Goal: Task Accomplishment & Management: Use online tool/utility

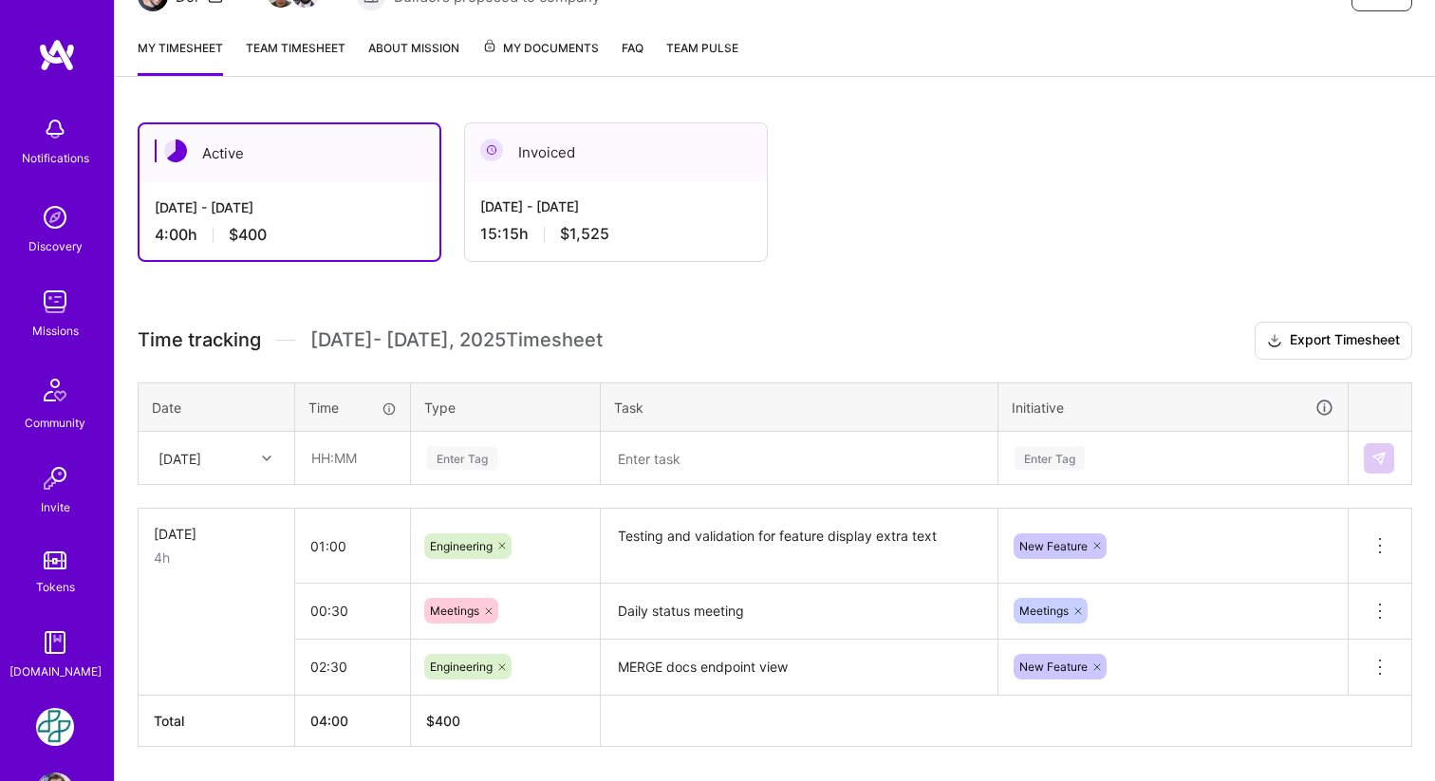
scroll to position [285, 0]
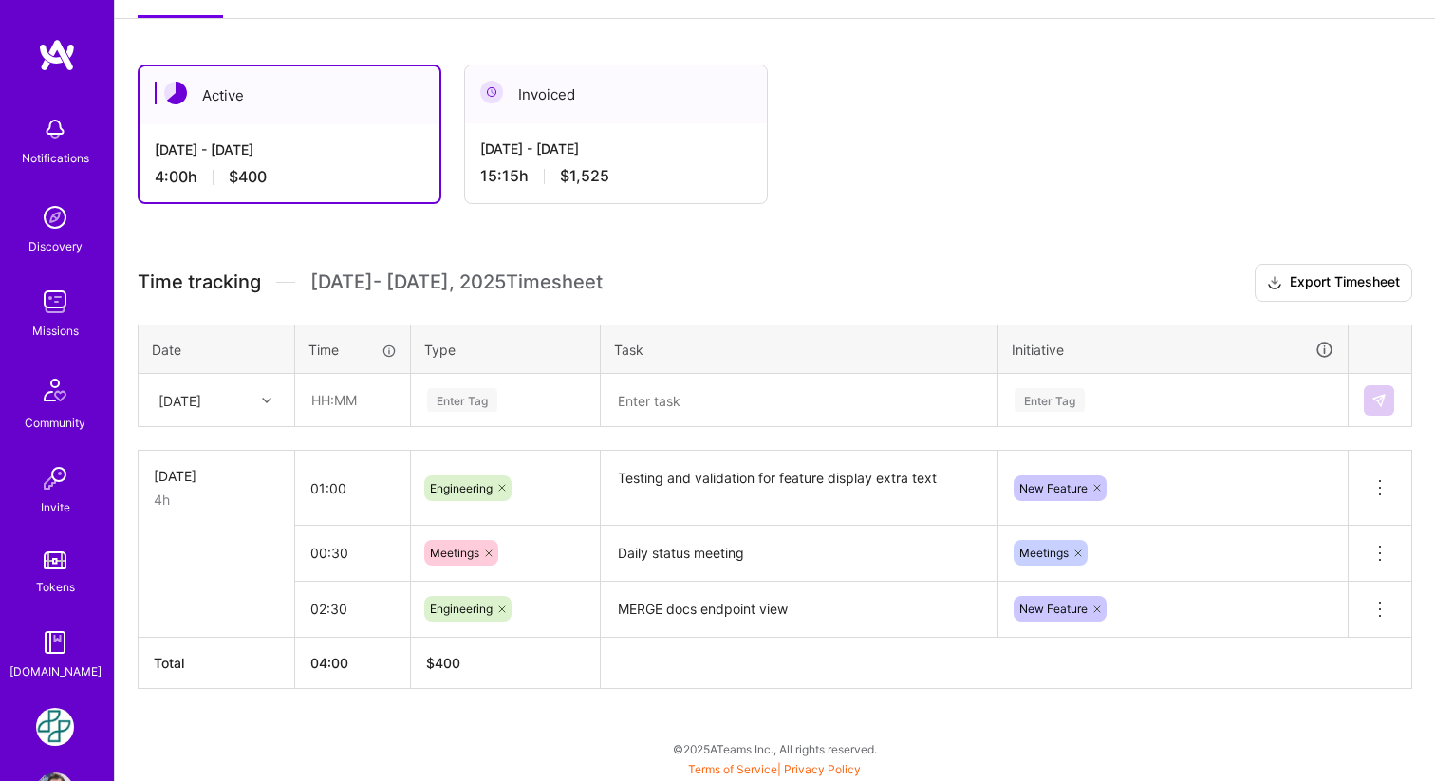
click at [266, 400] on icon at bounding box center [266, 400] width 9 height 9
click at [216, 557] on div "Tue, Aug 19" at bounding box center [217, 559] width 154 height 35
click at [363, 402] on input "text" at bounding box center [352, 400] width 113 height 50
type input "00:40"
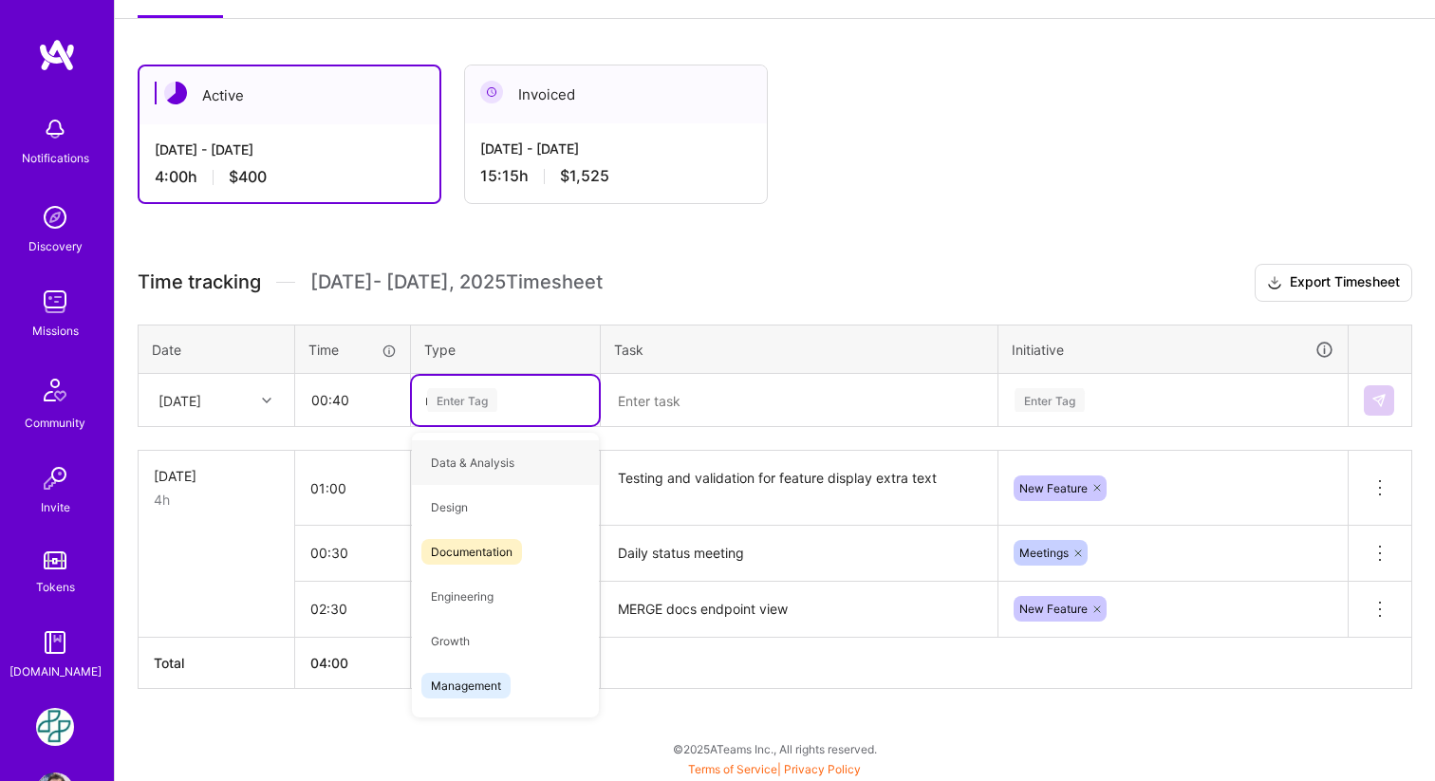
type input "me"
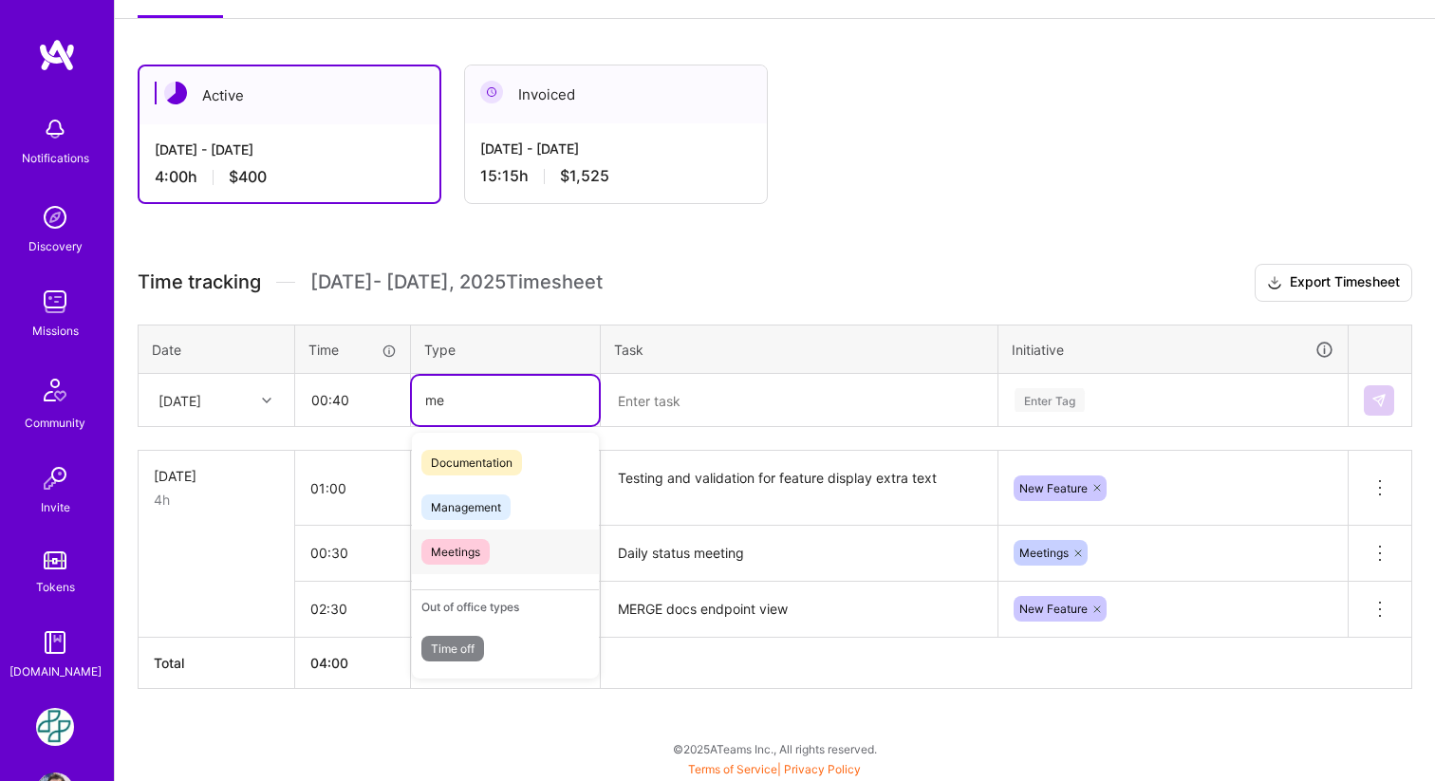
click at [443, 540] on span "Meetings" at bounding box center [455, 552] width 68 height 26
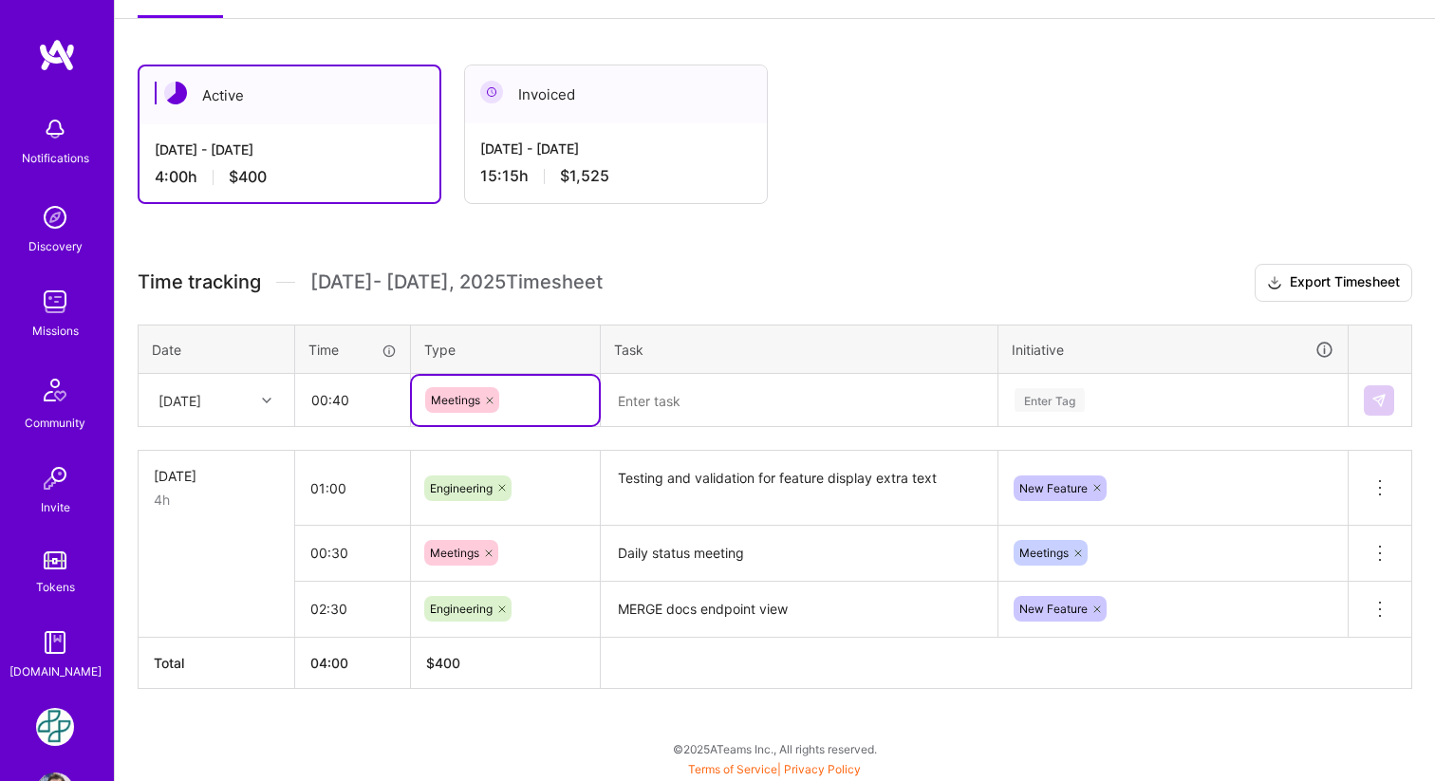
click at [658, 409] on textarea at bounding box center [799, 400] width 393 height 49
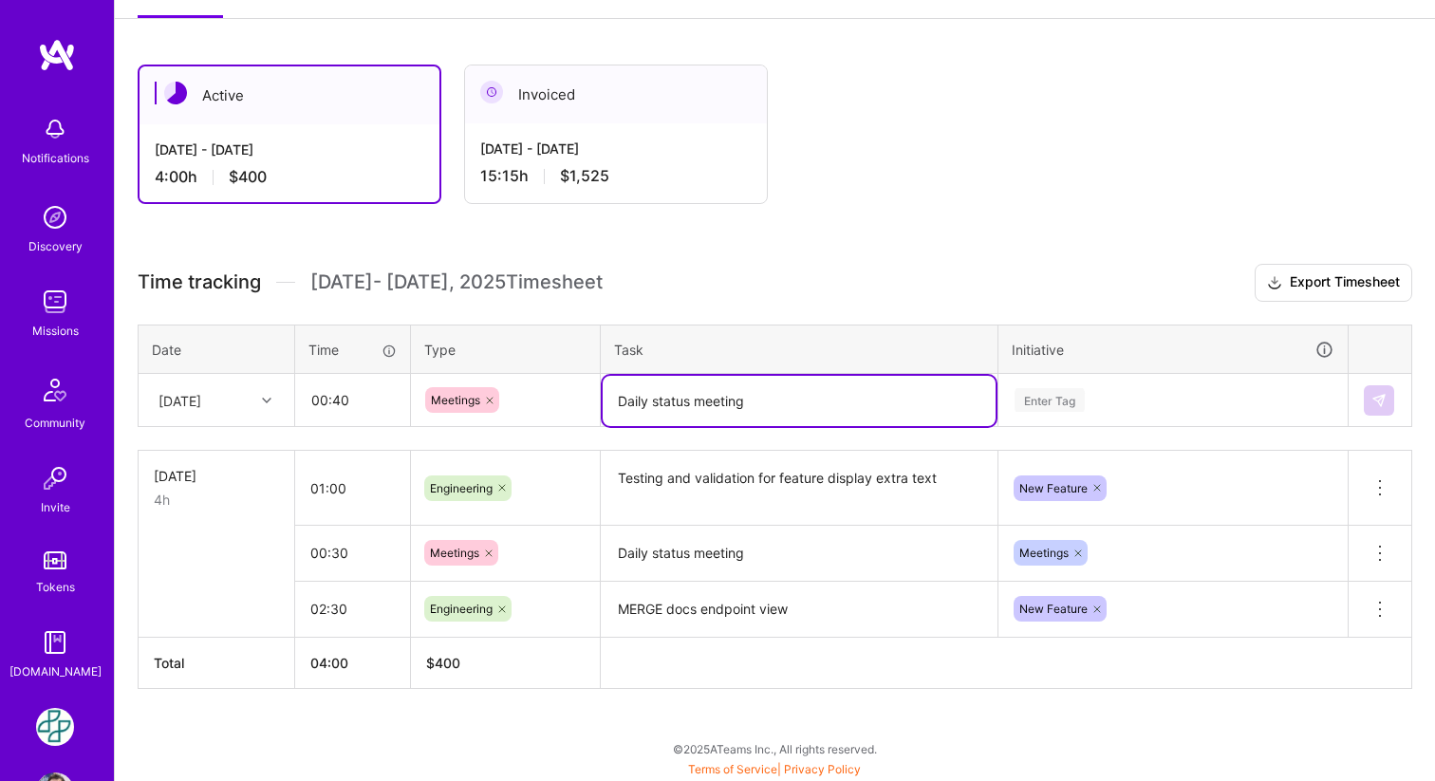
type textarea "Daily status meeting"
click at [1047, 397] on div "Enter Tag" at bounding box center [1050, 399] width 70 height 29
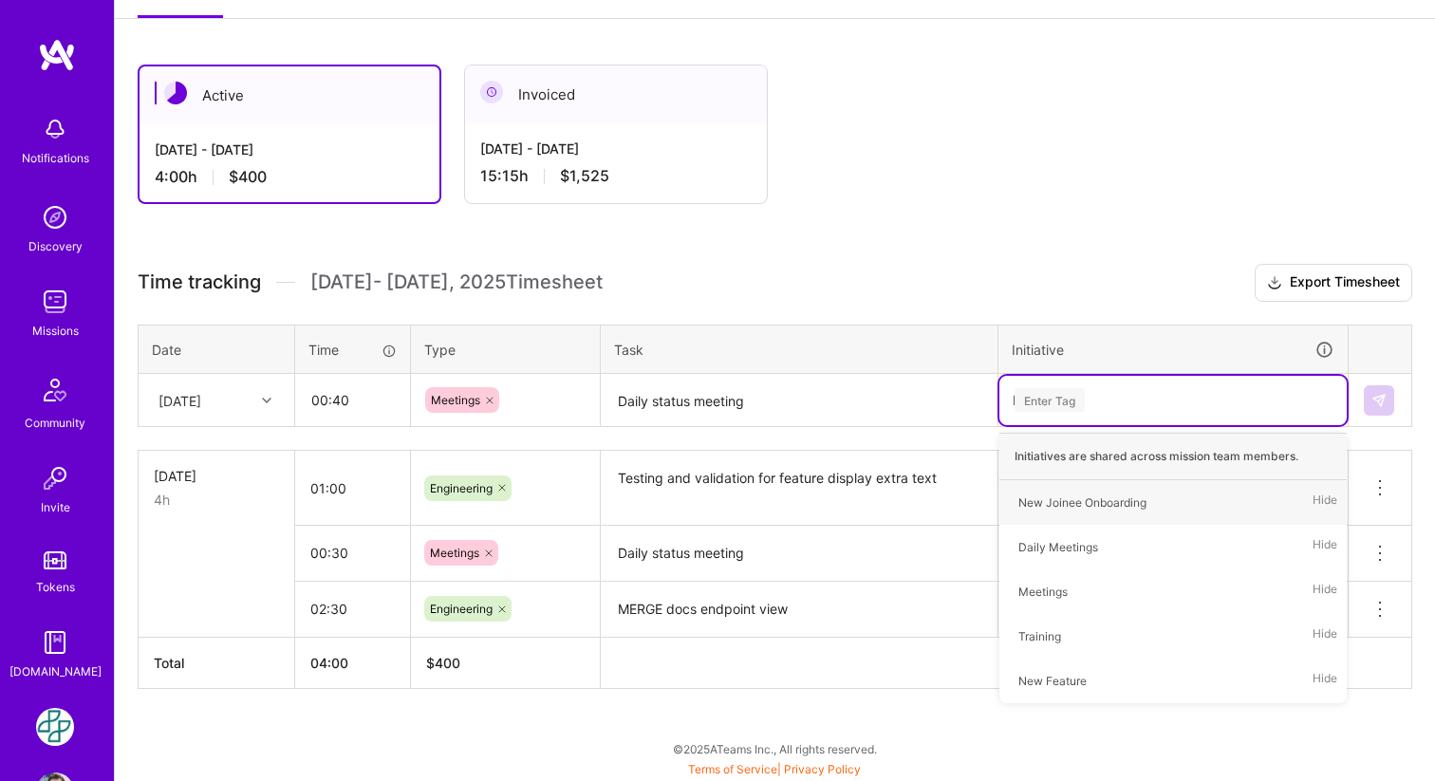
type input "Me"
click at [1047, 537] on div "Meetings" at bounding box center [1043, 547] width 49 height 20
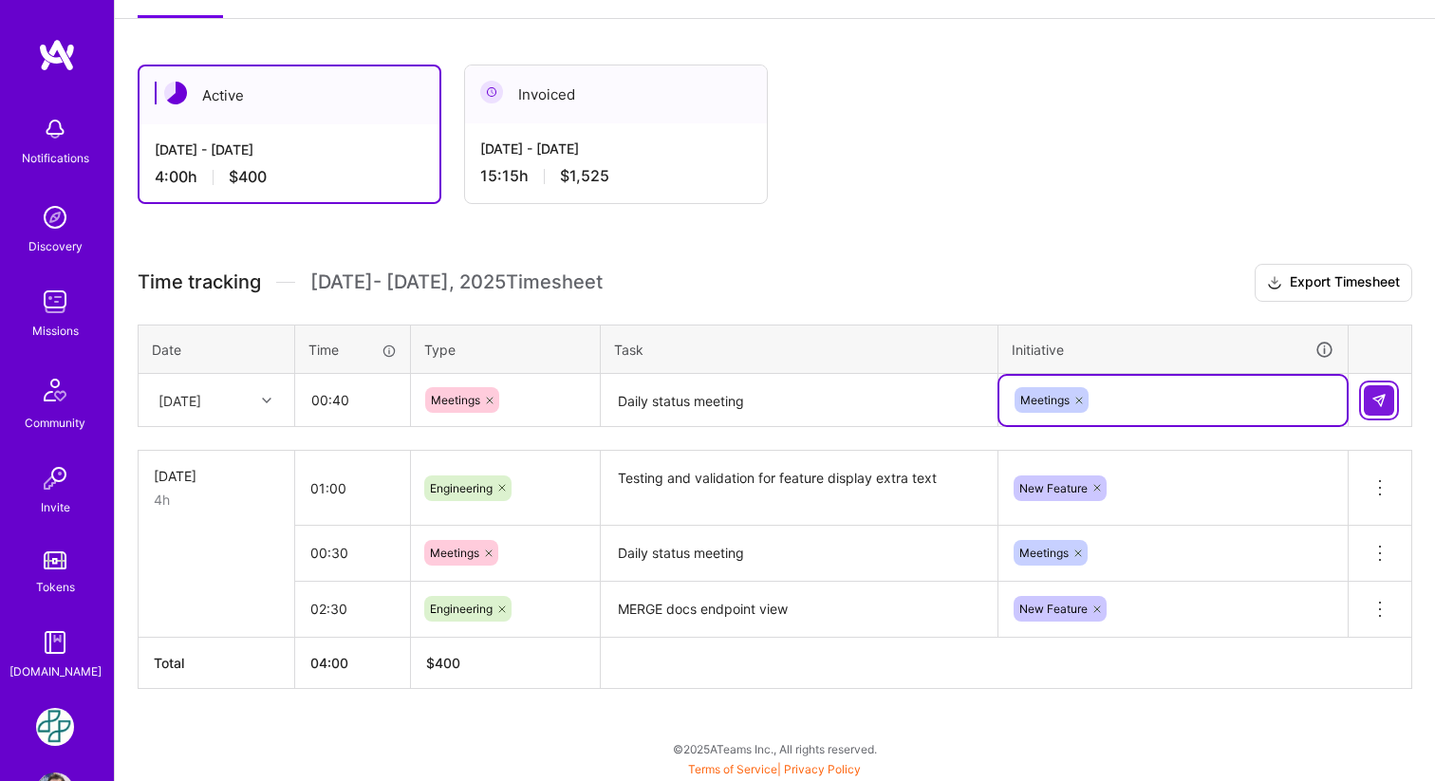
click at [1374, 404] on img at bounding box center [1379, 400] width 15 height 15
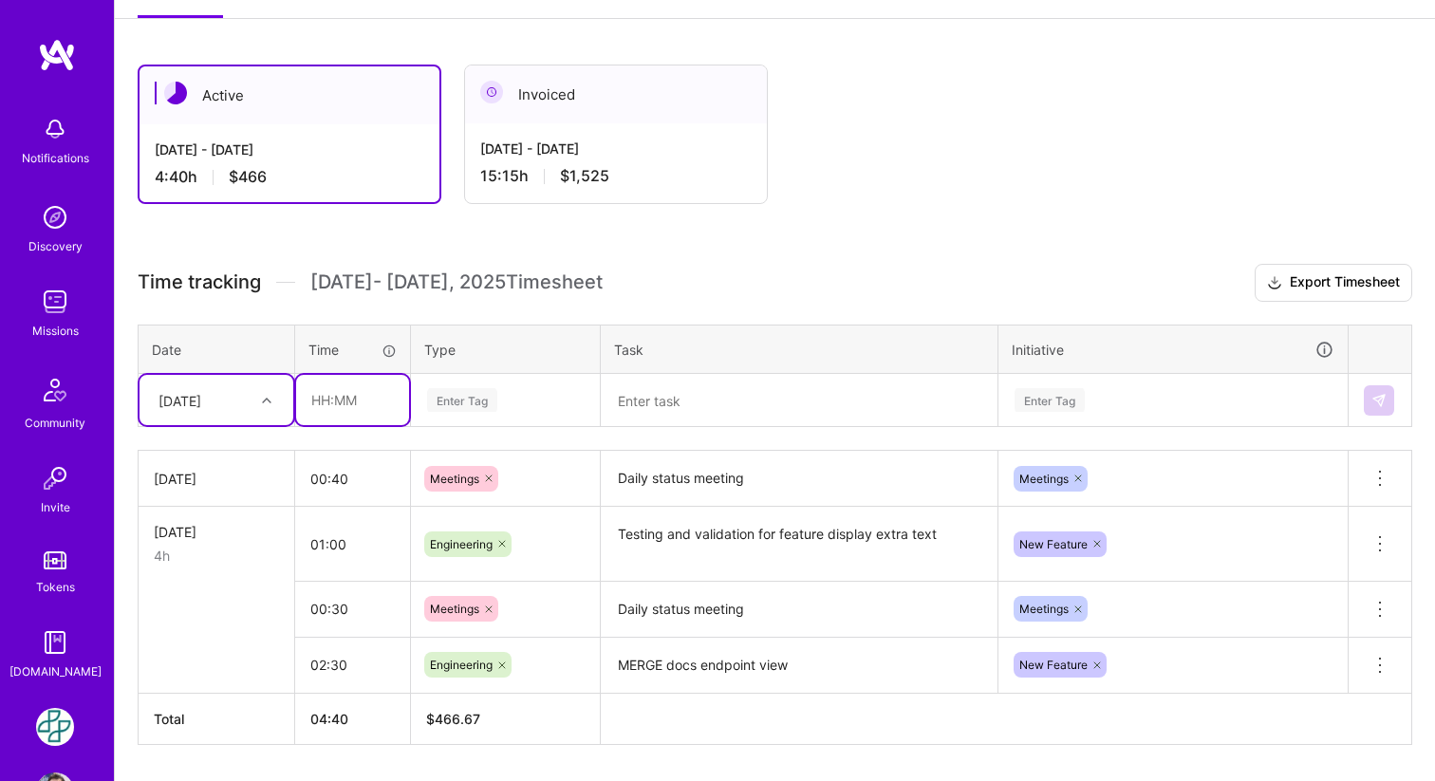
click at [351, 399] on input "text" at bounding box center [352, 400] width 113 height 50
type input "03:20"
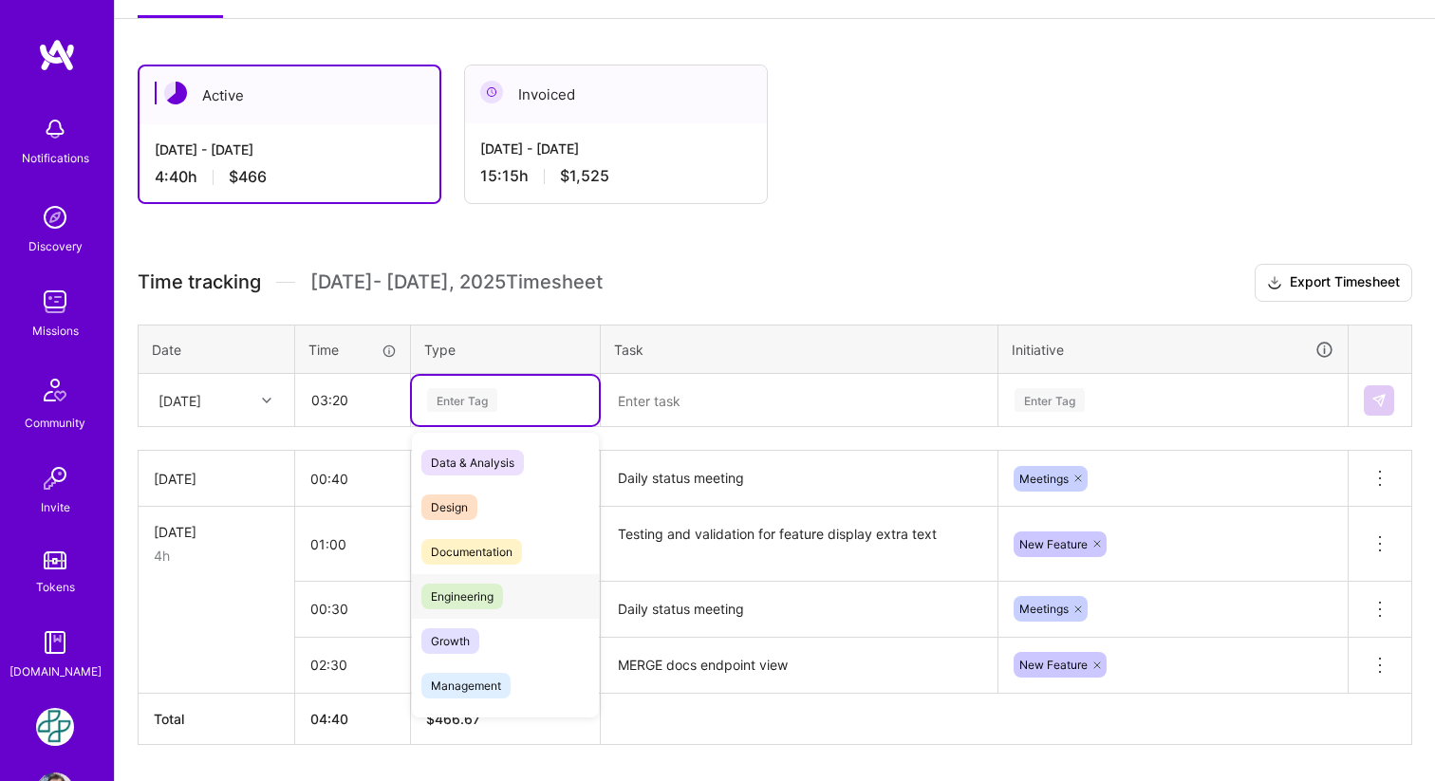
click at [473, 600] on span "Engineering" at bounding box center [462, 597] width 82 height 26
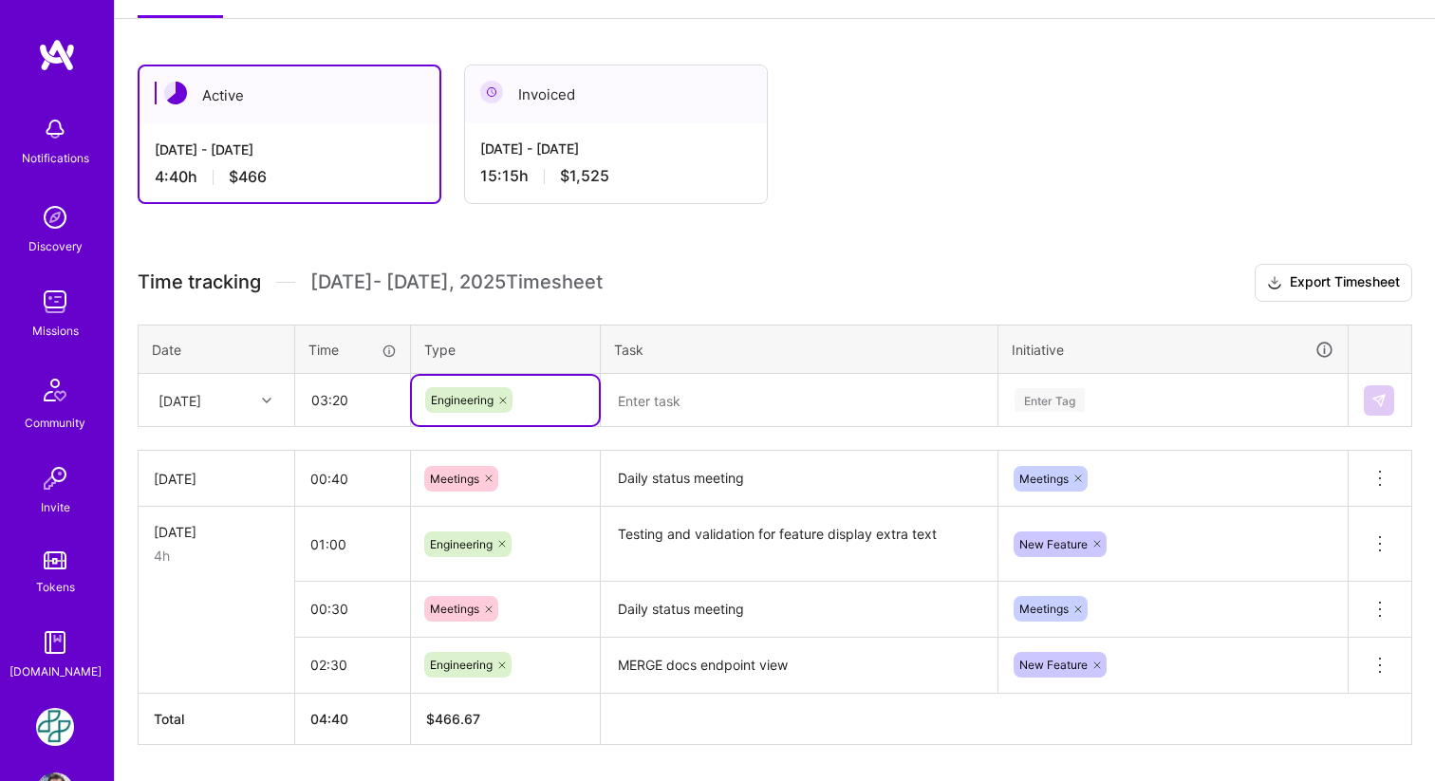
click at [677, 403] on textarea at bounding box center [799, 401] width 393 height 50
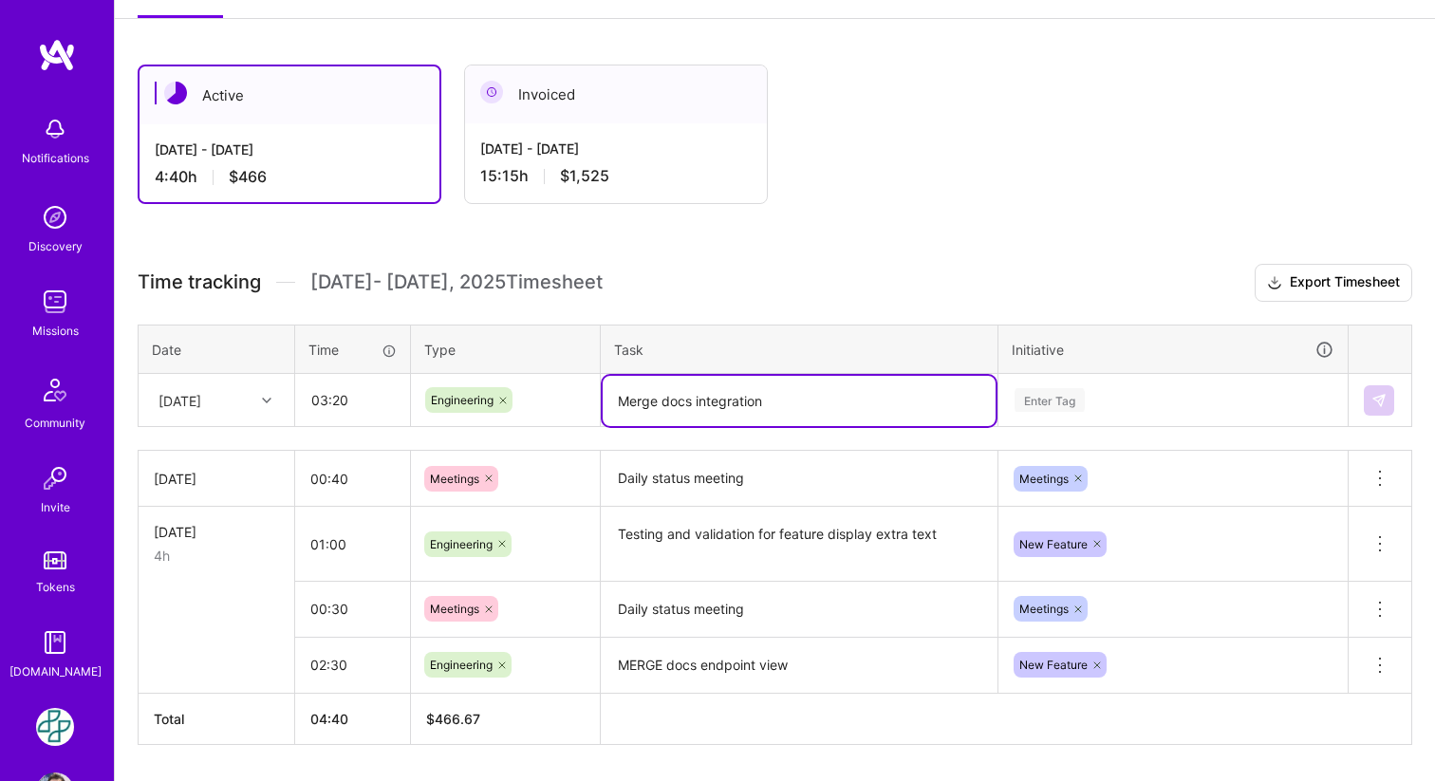
type textarea "Merge docs integration"
click at [1037, 393] on div "Enter Tag" at bounding box center [1050, 399] width 70 height 29
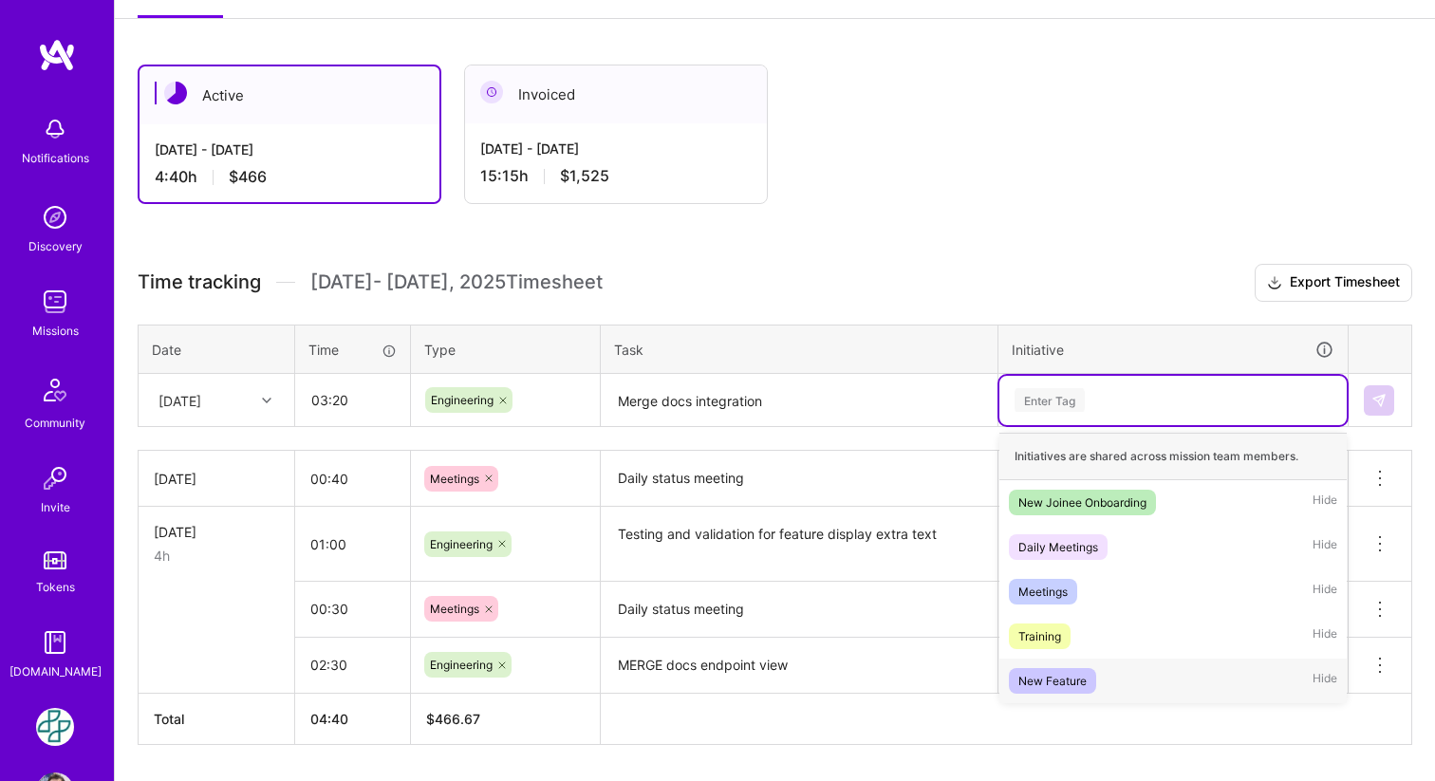
click at [1044, 677] on div "New Feature" at bounding box center [1053, 681] width 68 height 20
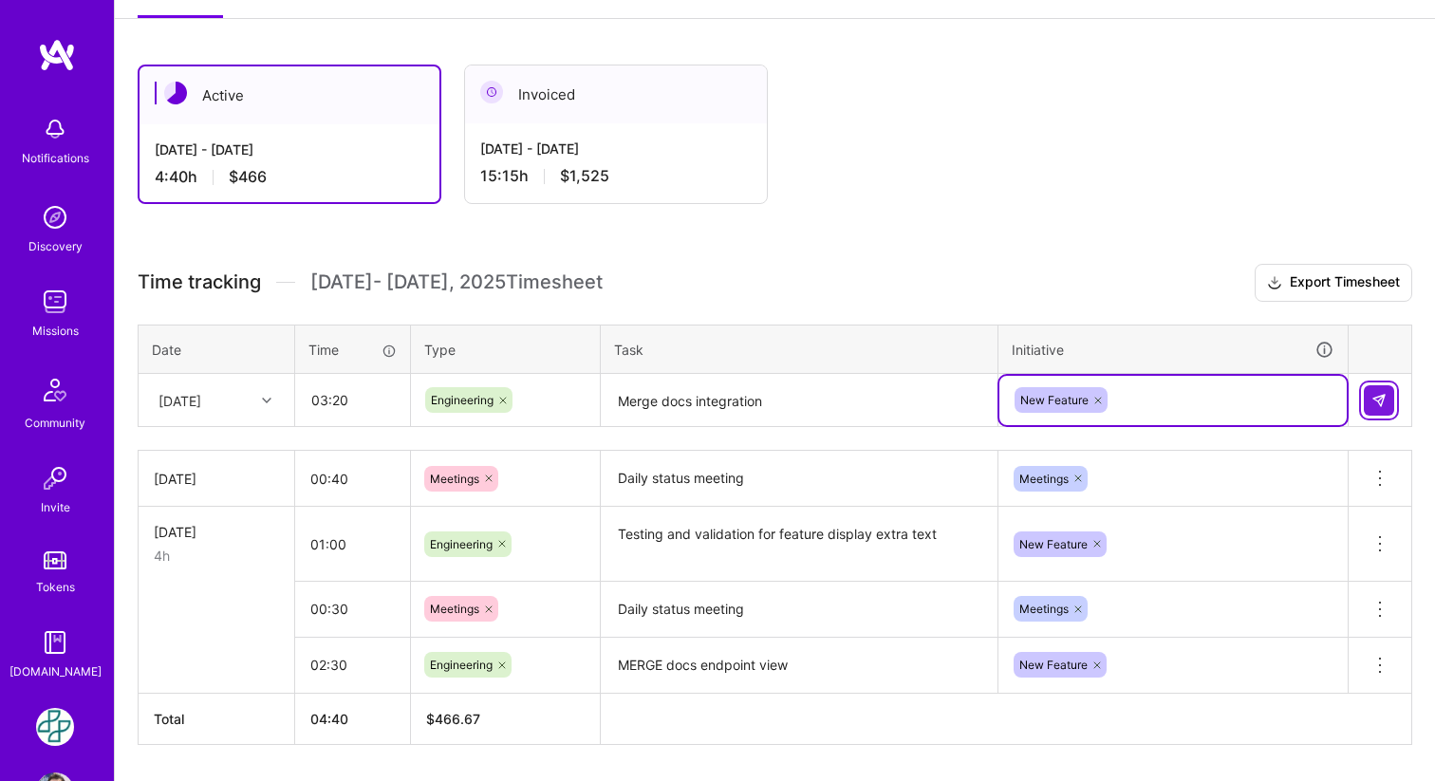
click at [1382, 400] on img at bounding box center [1379, 400] width 15 height 15
